Goal: Task Accomplishment & Management: Complete application form

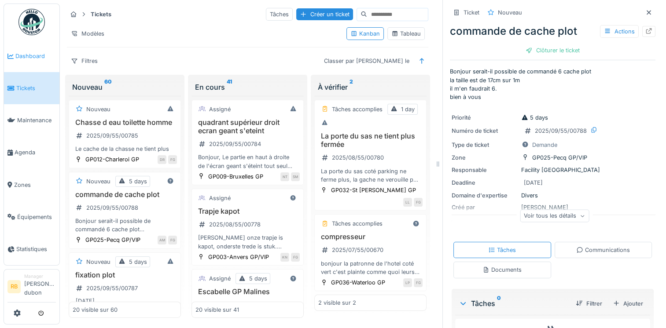
click at [28, 54] on span "Dashboard" at bounding box center [35, 56] width 40 height 8
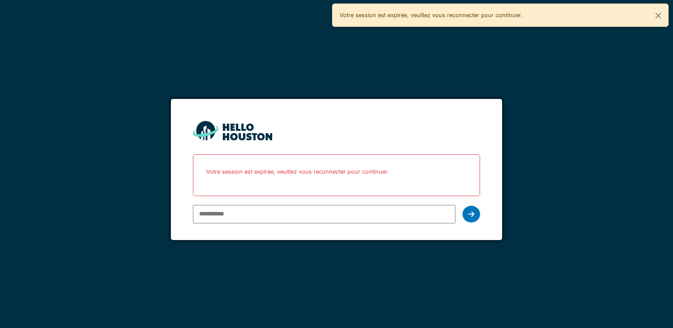
click at [234, 215] on input "email" at bounding box center [324, 214] width 262 height 18
type input "**********"
click at [474, 216] on div at bounding box center [471, 214] width 18 height 17
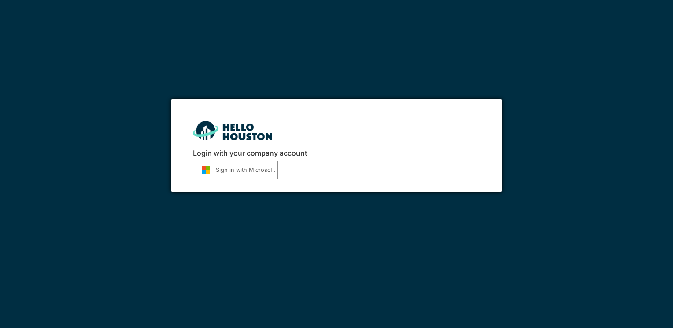
click at [217, 165] on button "Sign in with Microsoft" at bounding box center [235, 170] width 85 height 18
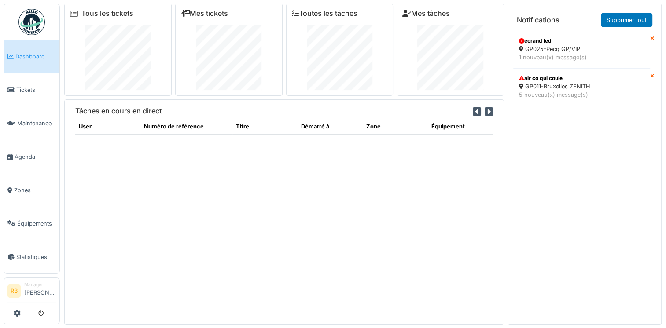
click at [650, 38] on icon at bounding box center [652, 39] width 4 height 6
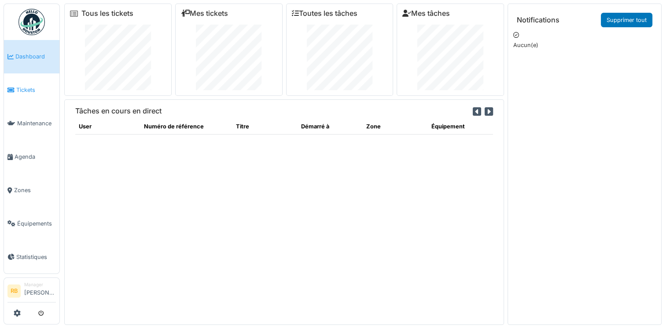
click at [26, 86] on span "Tickets" at bounding box center [36, 90] width 40 height 8
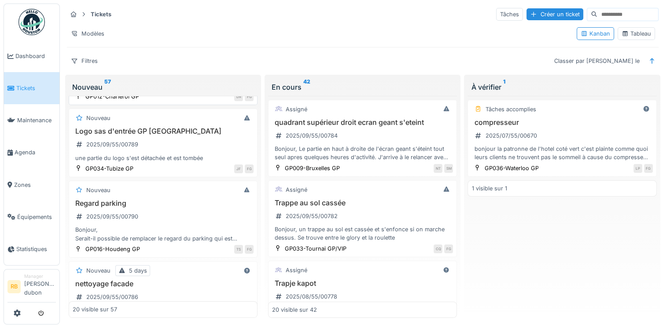
scroll to position [235, 0]
click at [171, 142] on div "Logo sas d'entrée GP Tubize 2025/09/55/00789 une partie du logo s'est détachée …" at bounding box center [163, 144] width 181 height 35
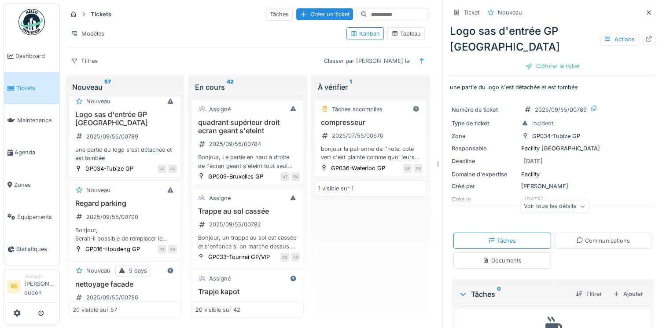
scroll to position [44, 0]
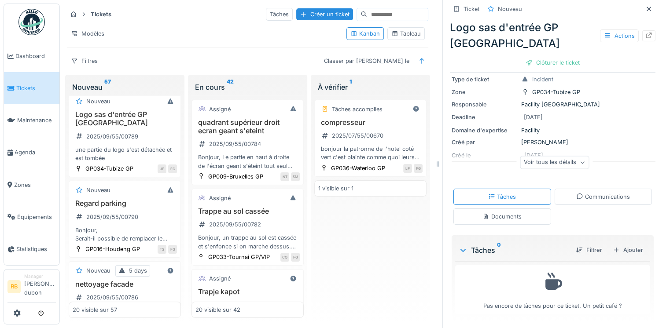
click at [490, 219] on div "Documents" at bounding box center [501, 217] width 39 height 8
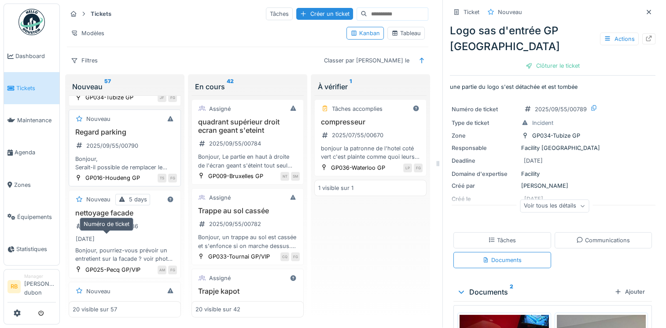
scroll to position [323, 0]
click at [153, 149] on div "Regard parking 2025/09/55/00790 Bonjour, Serait-il possible de remplacer le reg…" at bounding box center [125, 151] width 104 height 44
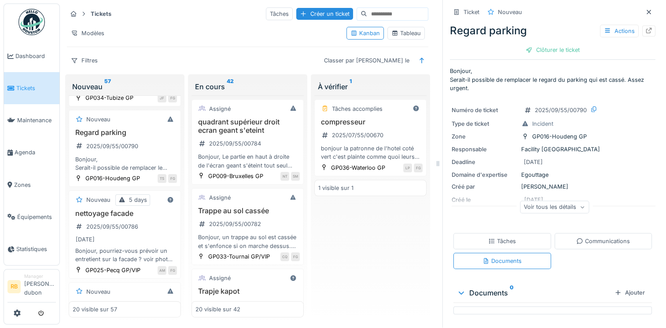
scroll to position [0, 0]
click at [499, 237] on div "Tâches" at bounding box center [502, 241] width 28 height 8
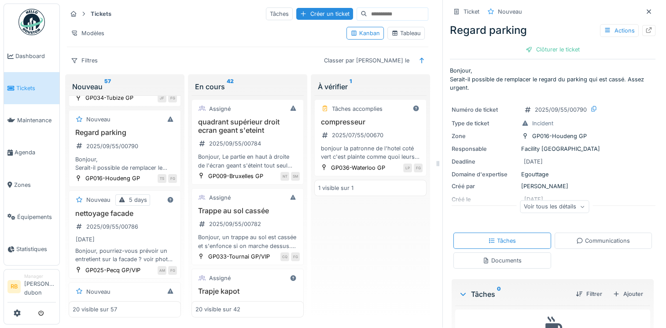
click at [490, 257] on div "Documents" at bounding box center [501, 261] width 39 height 8
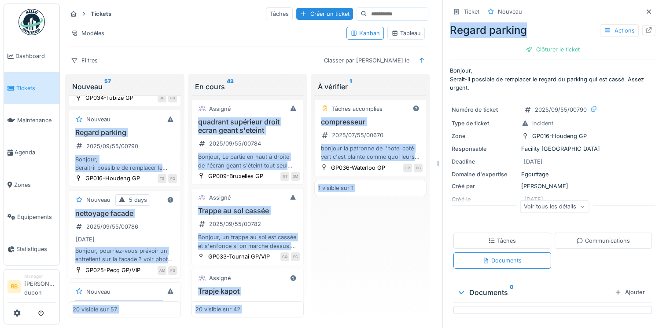
drag, startPoint x: 522, startPoint y: 26, endPoint x: 420, endPoint y: 19, distance: 102.0
click at [420, 19] on div "Tickets Tâches Créer un ticket Modèles Kanban Tableau Filtres Classer par Créé …" at bounding box center [363, 164] width 606 height 329
copy div "Loremip Dolors Ametcon Adipisc Elitsed doe Temp in Utlabor 14 Etdolor 3 magn al…"
click at [531, 22] on div "Regard parking Actions" at bounding box center [553, 30] width 206 height 16
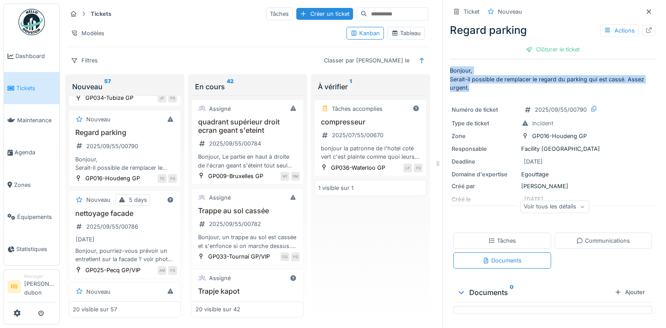
drag, startPoint x: 472, startPoint y: 77, endPoint x: 443, endPoint y: 63, distance: 32.1
click at [450, 66] on p "Bonjour, Serait-il possible de remplacer le regard du parking qui est cassé. As…" at bounding box center [553, 79] width 206 height 26
copy p "Bonjour, Serait-il possible de remplacer le regard du parking qui est cassé. As…"
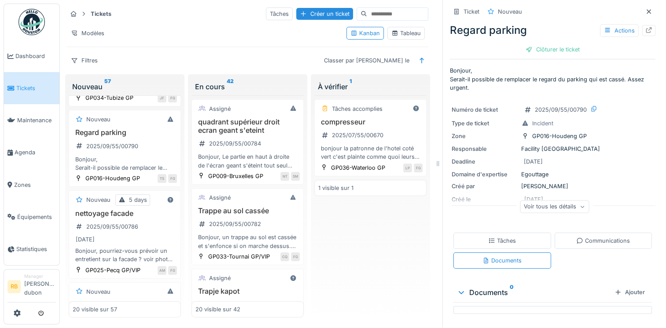
click at [434, 210] on div at bounding box center [438, 164] width 9 height 328
click at [544, 202] on div "Voir tous les détails" at bounding box center [554, 206] width 69 height 13
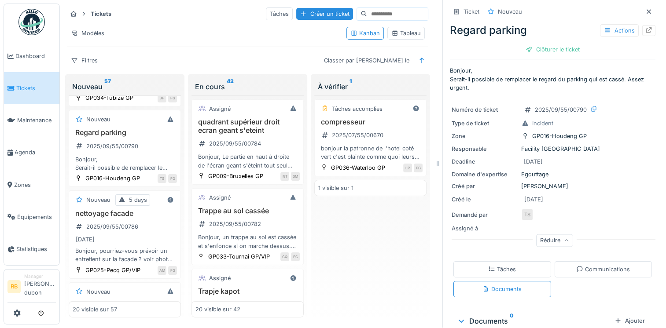
scroll to position [27, 0]
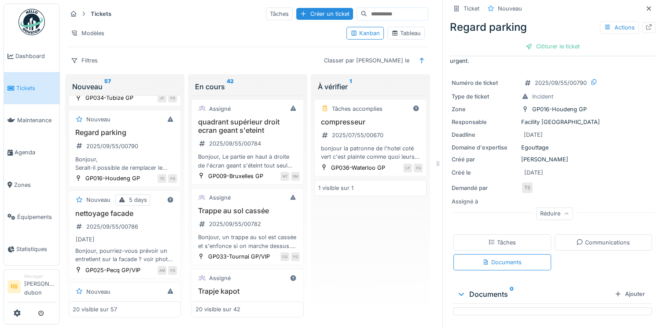
click at [488, 239] on div "Tâches" at bounding box center [502, 243] width 28 height 8
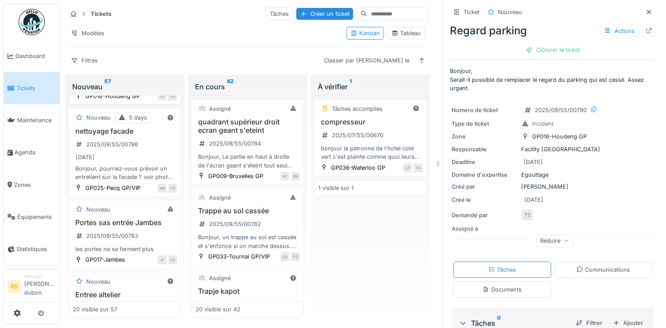
scroll to position [373, 0]
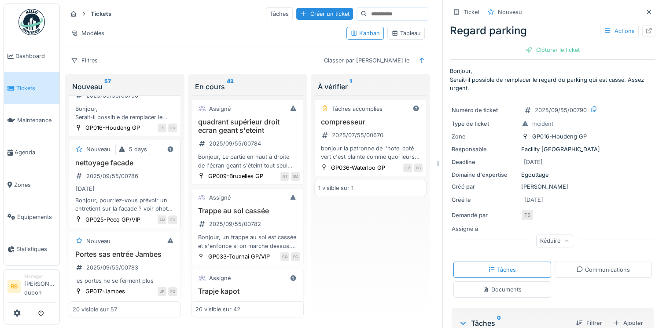
click at [151, 187] on div "nettoyage facade 2025/09/55/00786 [DATE] Bonjour, pourriez-vous prévoir un entr…" at bounding box center [125, 186] width 104 height 55
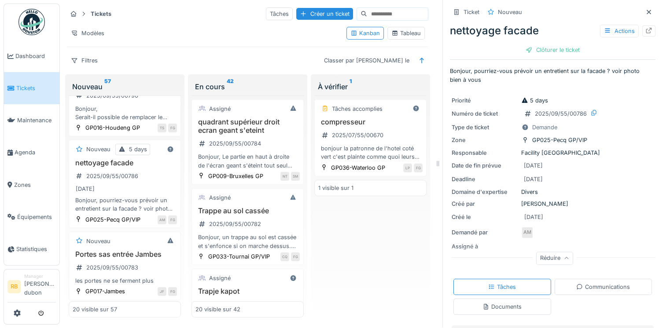
scroll to position [74, 0]
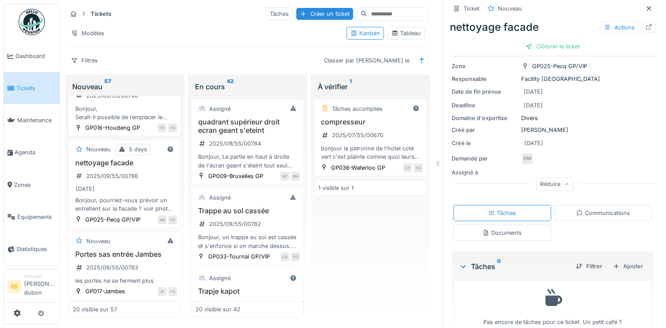
click at [494, 229] on div "Documents" at bounding box center [501, 233] width 39 height 8
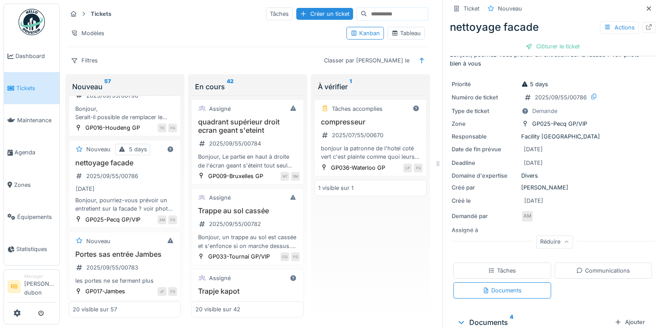
scroll to position [0, 0]
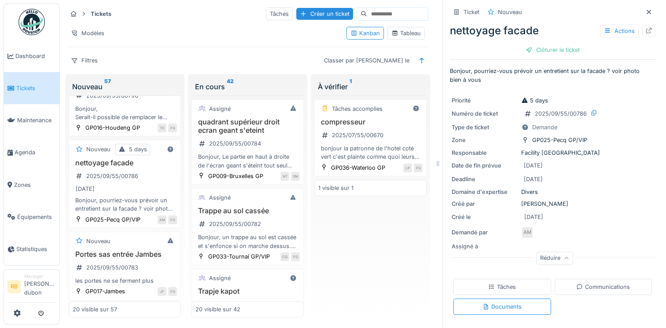
click at [512, 279] on div "Tâches" at bounding box center [502, 287] width 98 height 16
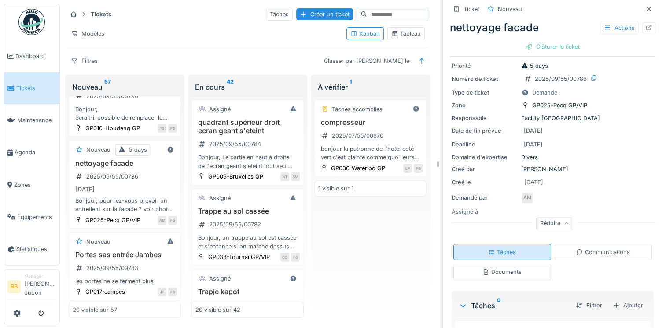
scroll to position [89, 0]
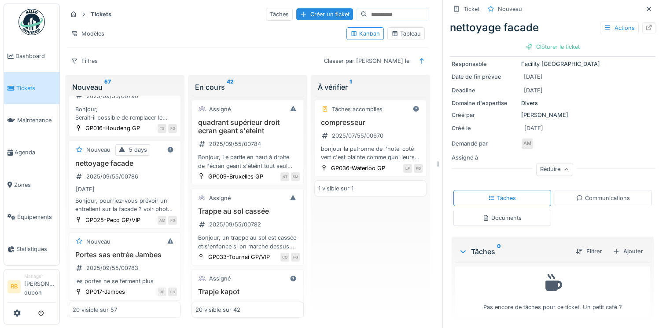
click at [621, 244] on div "Filtrer Ajouter" at bounding box center [608, 251] width 78 height 15
click at [609, 253] on div "Ajouter" at bounding box center [627, 252] width 37 height 12
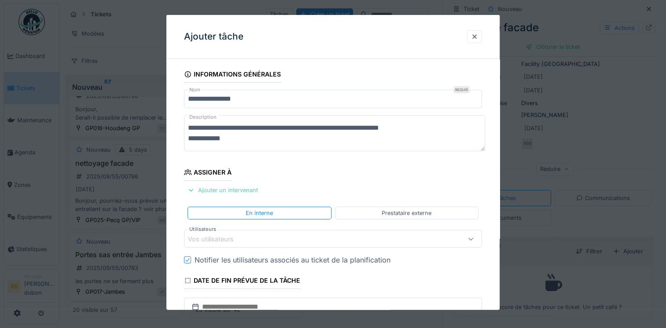
click at [228, 189] on div "Ajouter un intervenant" at bounding box center [222, 190] width 77 height 12
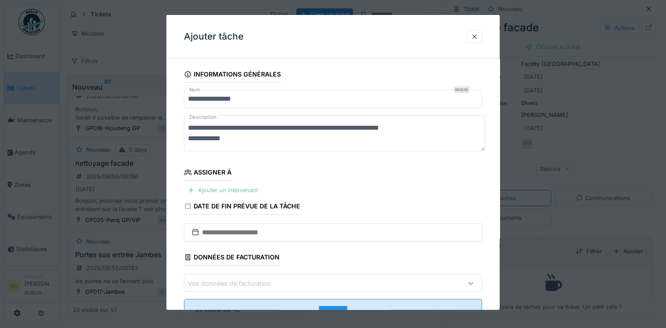
click at [227, 184] on div "Ajouter un intervenant" at bounding box center [222, 190] width 77 height 12
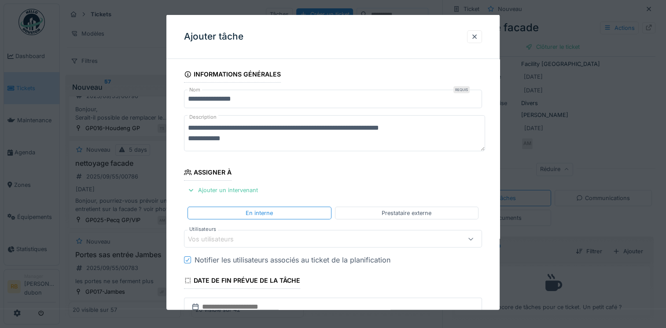
click at [324, 231] on div "Vos utilisateurs" at bounding box center [333, 239] width 298 height 18
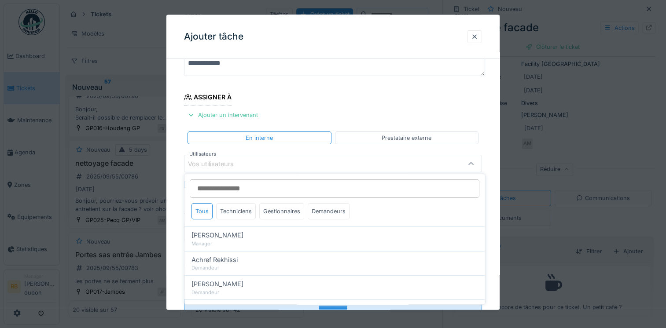
scroll to position [76, 0]
click at [400, 137] on div "Prestataire externe" at bounding box center [407, 137] width 50 height 8
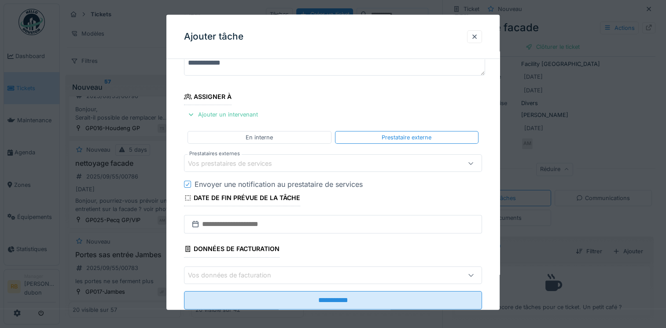
click at [352, 158] on div "Vos prestataires de services" at bounding box center [315, 163] width 254 height 10
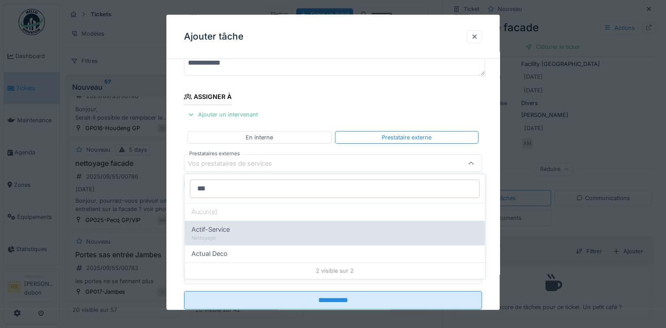
type input "***"
click at [222, 235] on div "Nettoyage" at bounding box center [334, 238] width 286 height 7
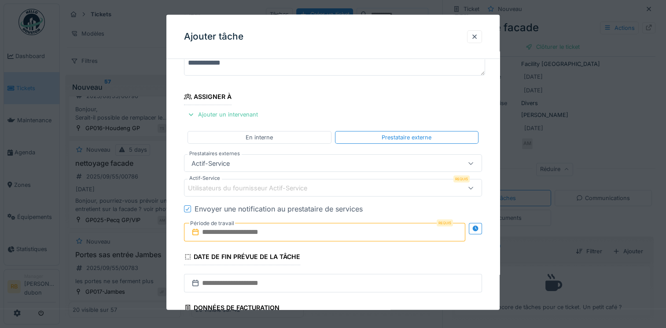
type input "***"
click at [326, 106] on fieldset "**********" at bounding box center [333, 183] width 298 height 386
click at [259, 194] on div "Utilisateurs du fournisseur Actif-Service" at bounding box center [333, 188] width 298 height 18
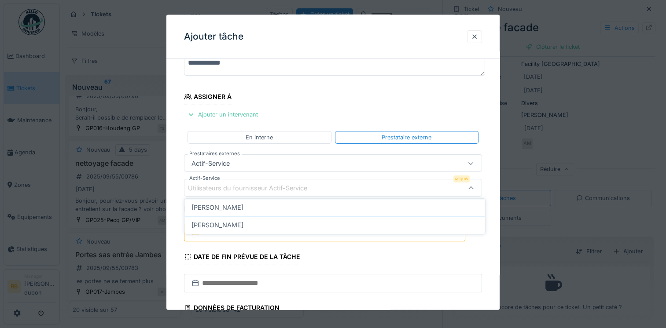
scroll to position [100, 0]
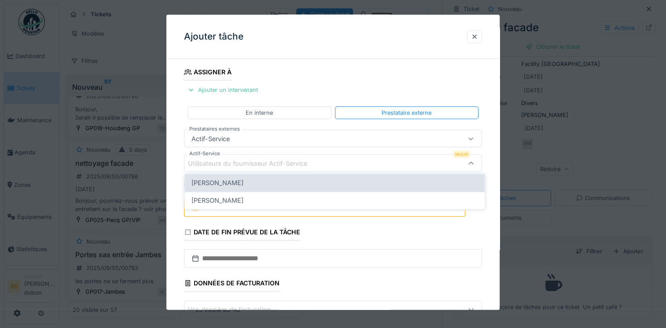
click at [224, 183] on span "[PERSON_NAME]" at bounding box center [217, 183] width 52 height 10
type input "****"
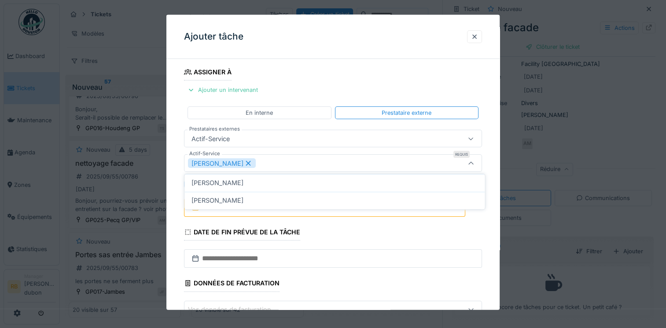
click at [324, 73] on fieldset "**********" at bounding box center [333, 159] width 298 height 386
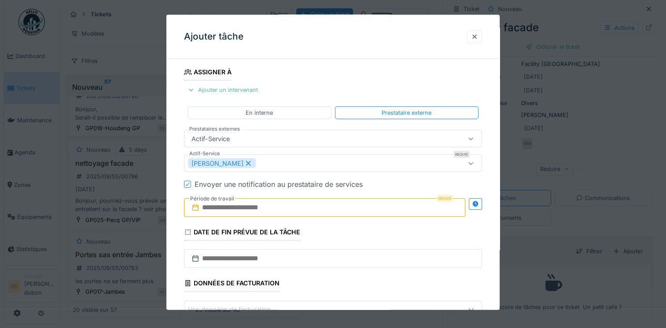
click at [271, 212] on input "text" at bounding box center [324, 208] width 281 height 18
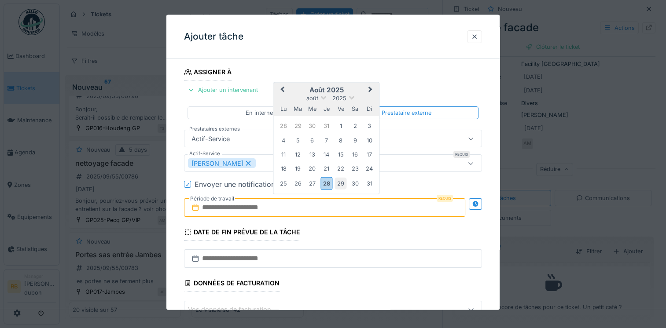
click at [342, 182] on div "29" at bounding box center [341, 183] width 12 height 12
click at [368, 85] on button "Next Month" at bounding box center [371, 91] width 14 height 14
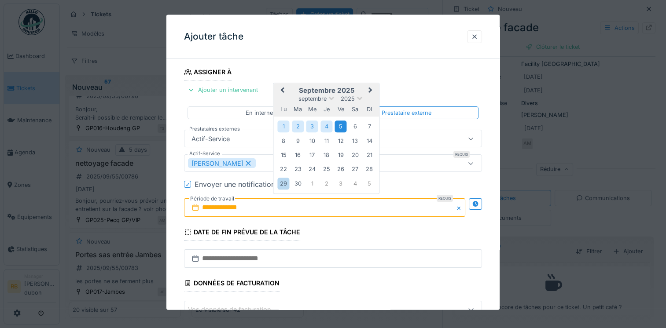
click at [342, 128] on div "5" at bounding box center [341, 127] width 12 height 12
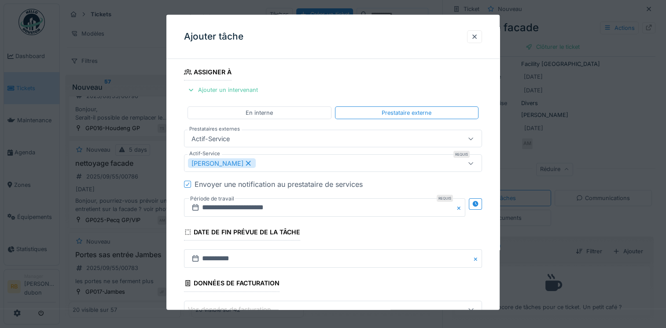
scroll to position [157, 0]
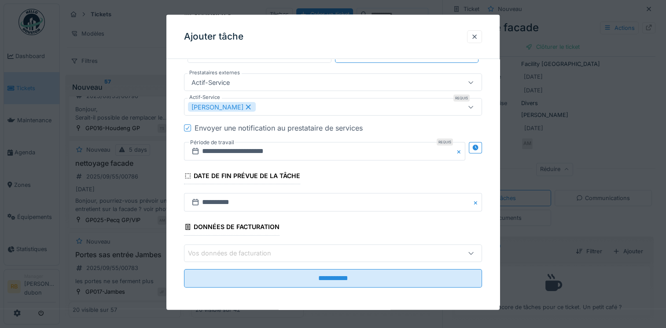
click at [318, 251] on div "Vos données de facturation" at bounding box center [315, 253] width 254 height 10
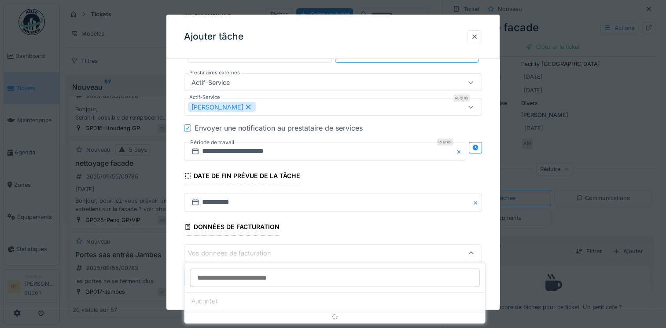
click at [318, 251] on div "Vos données de facturation" at bounding box center [315, 253] width 254 height 10
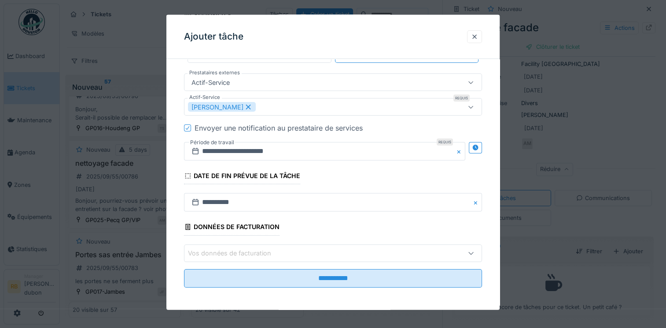
click at [318, 251] on div "Vos données de facturation" at bounding box center [315, 253] width 254 height 10
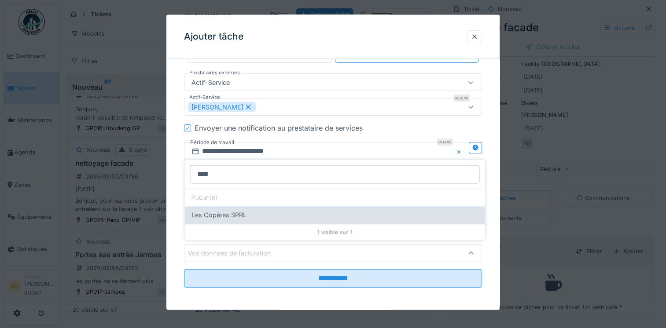
type input "***"
click at [232, 217] on span "Les Copères SPRL" at bounding box center [218, 215] width 55 height 10
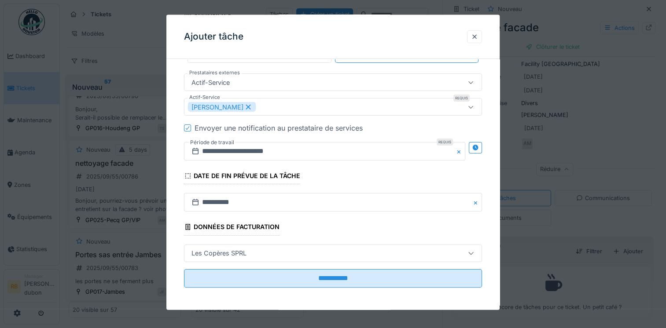
type input "*"
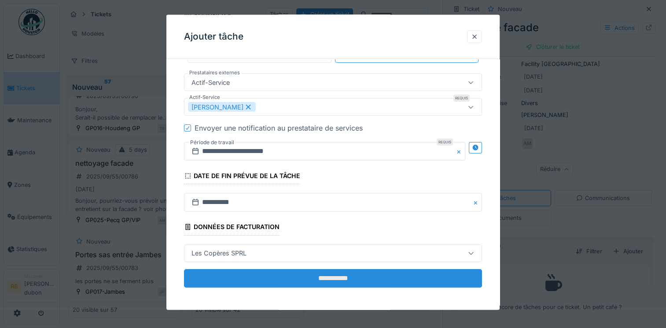
click at [257, 284] on input "**********" at bounding box center [333, 278] width 298 height 18
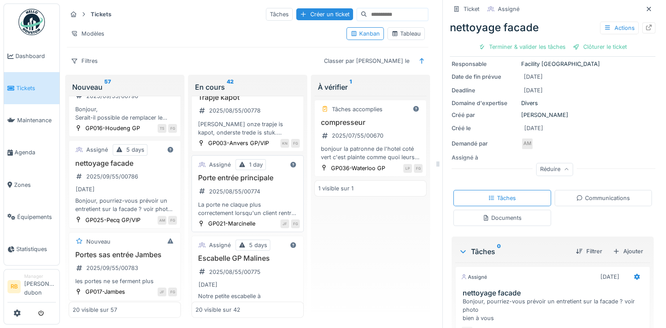
scroll to position [0, 0]
